Goal: Transaction & Acquisition: Obtain resource

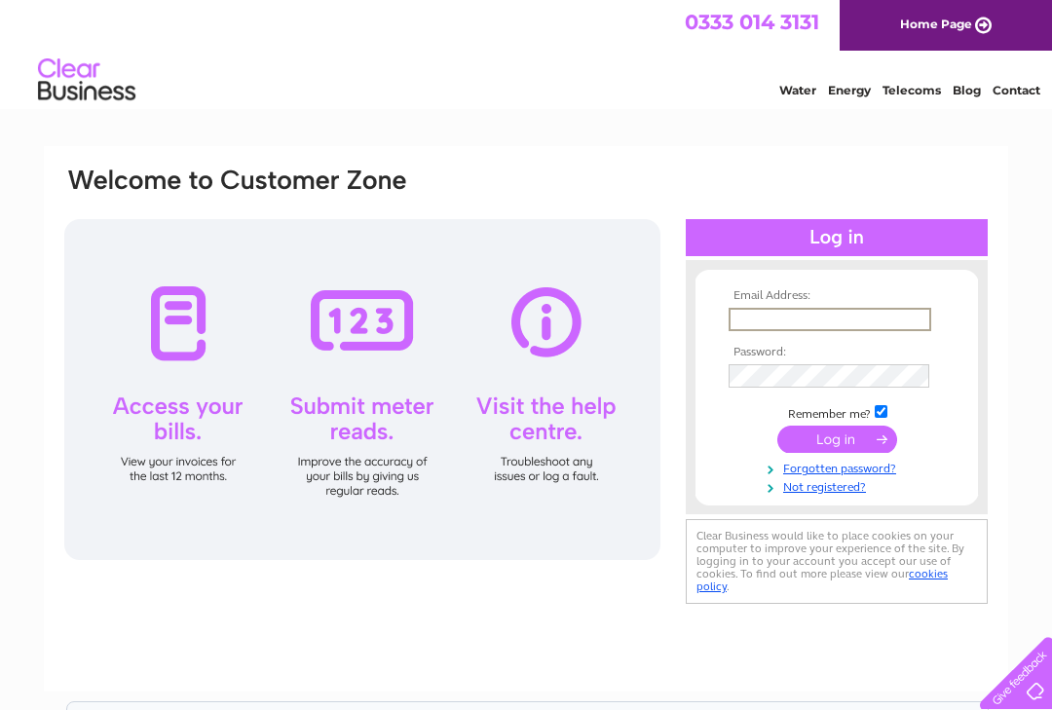
type input "info@entrenouslingerie.co.uk"
click at [837, 440] on input "submit" at bounding box center [837, 439] width 120 height 27
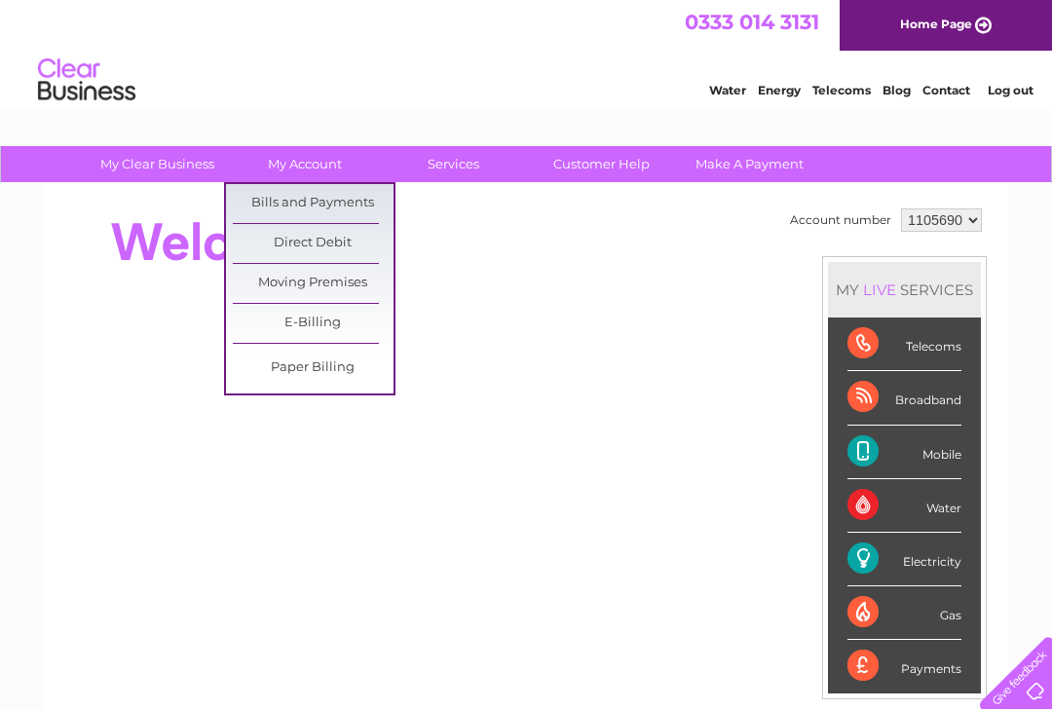
click at [342, 200] on link "Bills and Payments" at bounding box center [313, 203] width 161 height 39
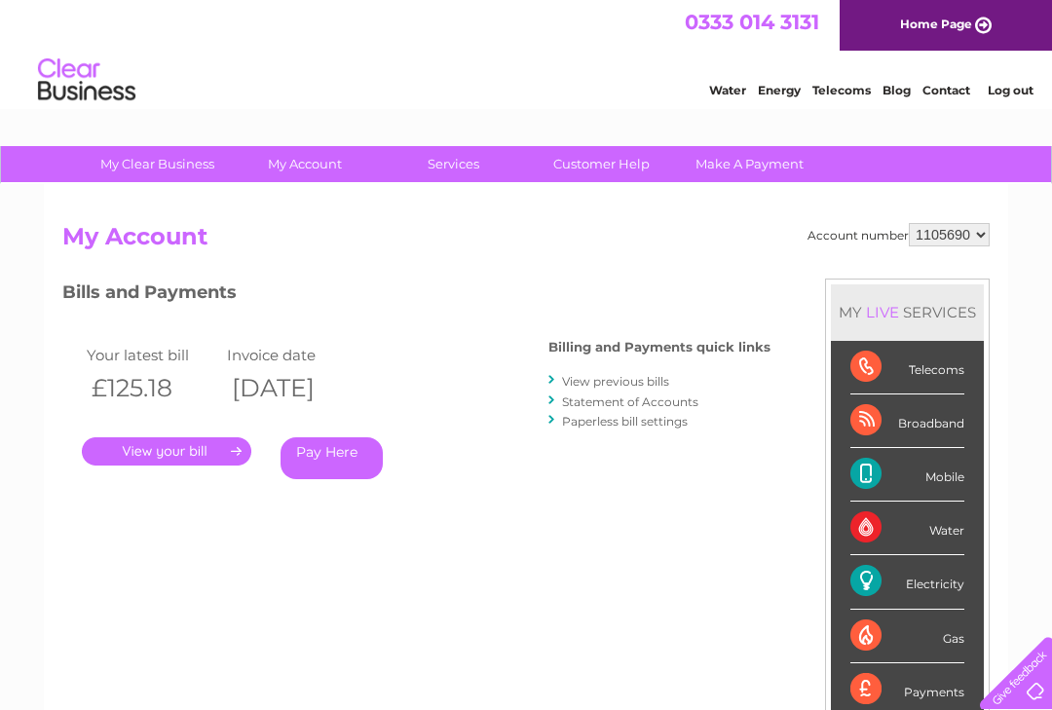
click at [197, 444] on link "." at bounding box center [166, 451] width 169 height 28
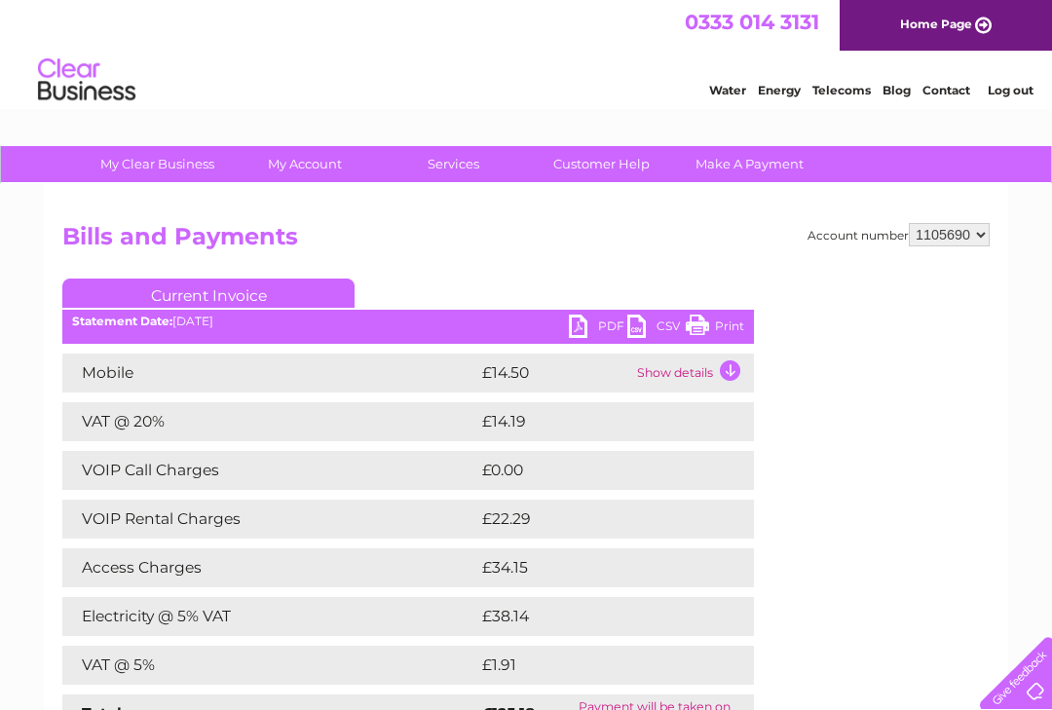
click at [580, 331] on link "PDF" at bounding box center [598, 329] width 58 height 28
click at [1020, 96] on link "Log out" at bounding box center [1011, 90] width 46 height 15
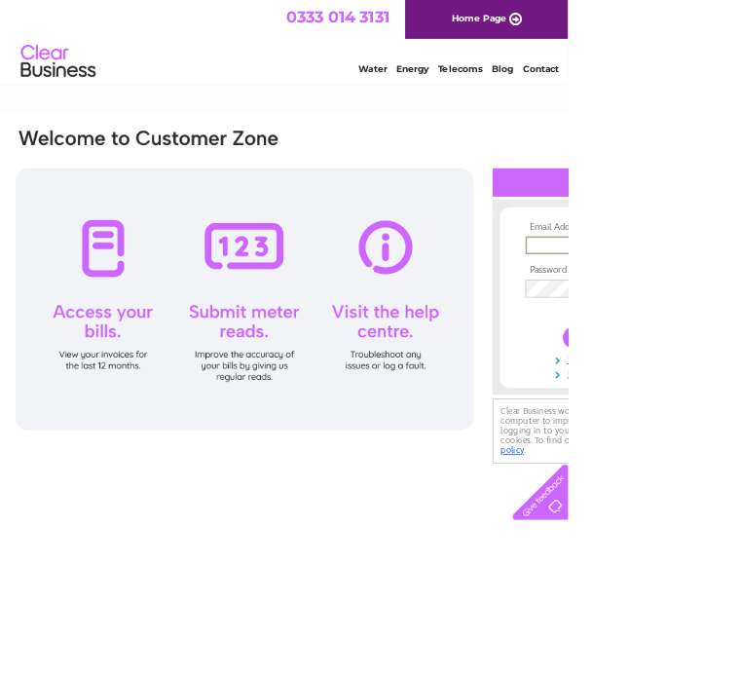
type input "[EMAIL_ADDRESS][DOMAIN_NAME]"
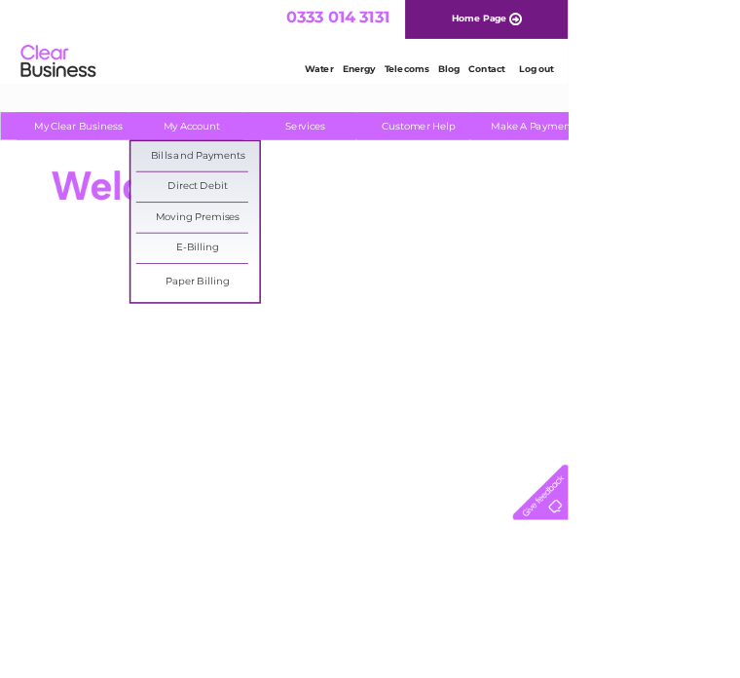
click at [293, 197] on link "Bills and Payments" at bounding box center [257, 203] width 161 height 39
click at [711, 76] on div "Water Energy Telecoms Blog Contact Log out" at bounding box center [549, 82] width 382 height 40
click at [696, 92] on link "Log out" at bounding box center [699, 90] width 46 height 15
